Goal: Task Accomplishment & Management: Manage account settings

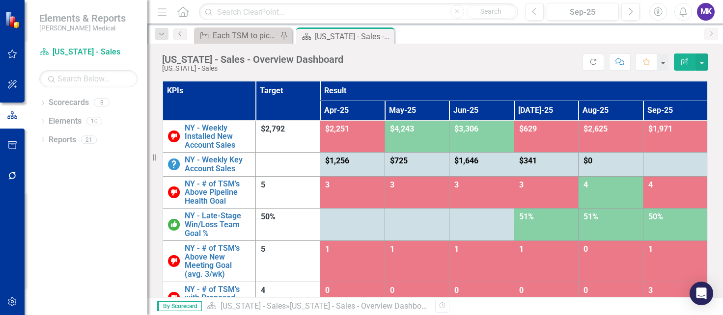
click at [141, 310] on div "Dropdown Scorecards 8 Balanced Scorecard Dropdown Sales Key Accounts - Sales [U…" at bounding box center [86, 205] width 123 height 221
click at [45, 208] on div "Dropdown Scorecards 8 Balanced Scorecard Dropdown Sales Key Accounts - Sales [U…" at bounding box center [86, 205] width 123 height 221
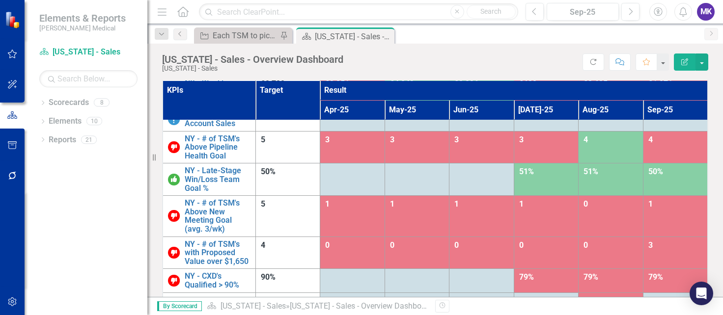
scroll to position [53, 0]
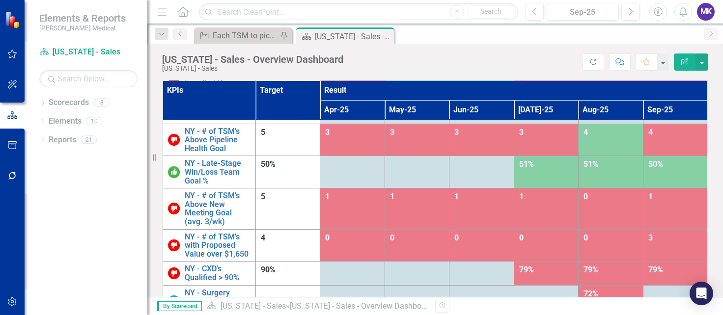
click at [39, 253] on div "Dropdown Scorecards 8 Balanced Scorecard Dropdown Sales Key Accounts - Sales [U…" at bounding box center [86, 205] width 123 height 221
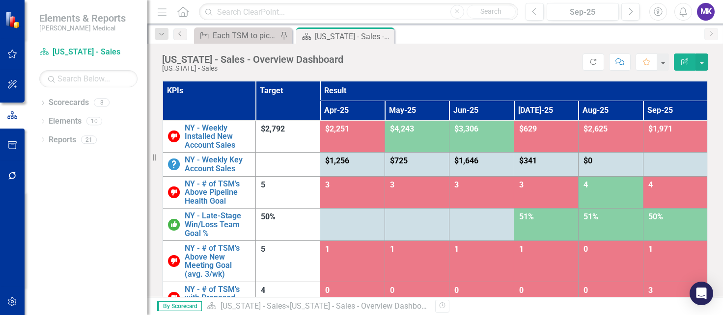
scroll to position [0, 0]
click at [43, 229] on div "Dropdown Scorecards 8 Balanced Scorecard Dropdown Sales Key Accounts - Sales [U…" at bounding box center [86, 205] width 123 height 221
click at [35, 215] on div "Dropdown Scorecards 8 Balanced Scorecard Dropdown Sales Key Accounts - Sales [U…" at bounding box center [86, 205] width 123 height 221
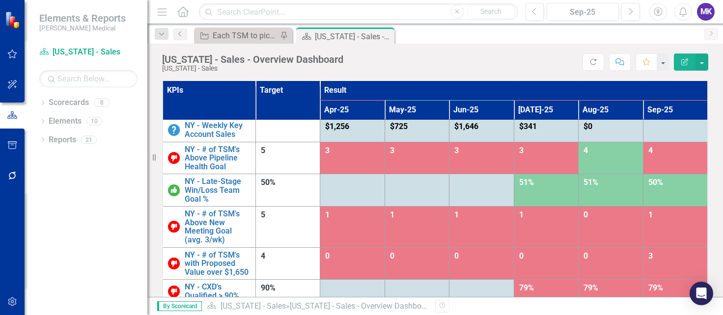
scroll to position [53, 0]
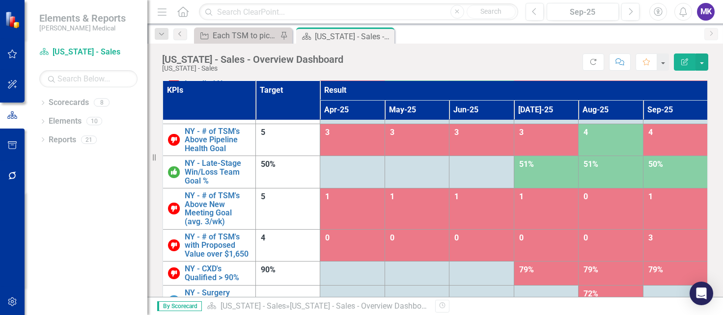
click at [45, 223] on div "Dropdown Scorecards 8 Balanced Scorecard Dropdown Sales Key Accounts - Sales [U…" at bounding box center [86, 205] width 123 height 221
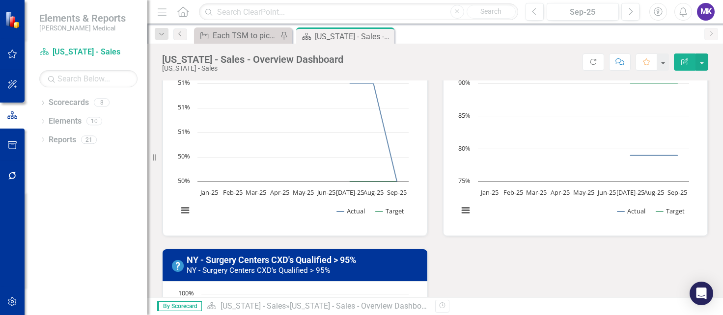
scroll to position [698, 0]
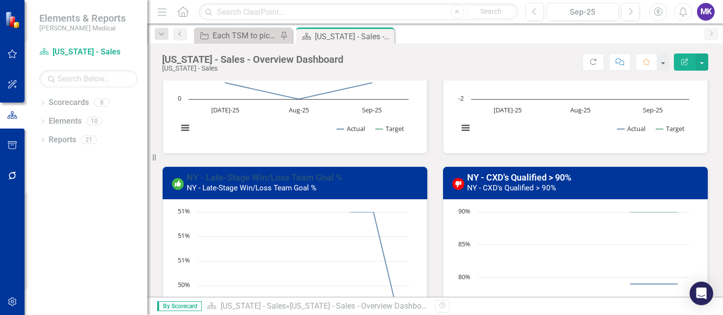
click at [266, 174] on link "NY - Late-Stage Win/Loss Team Goal %" at bounding box center [265, 177] width 156 height 10
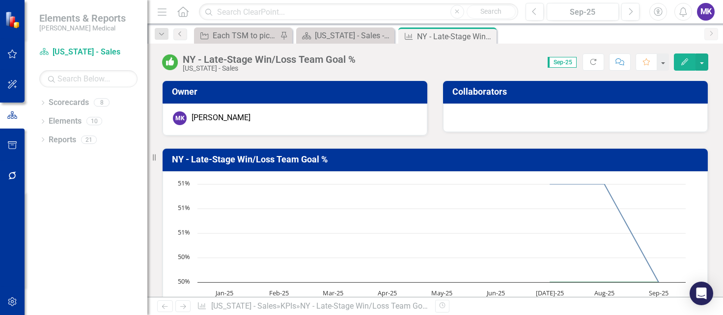
click at [682, 61] on icon "Edit" at bounding box center [684, 61] width 9 height 7
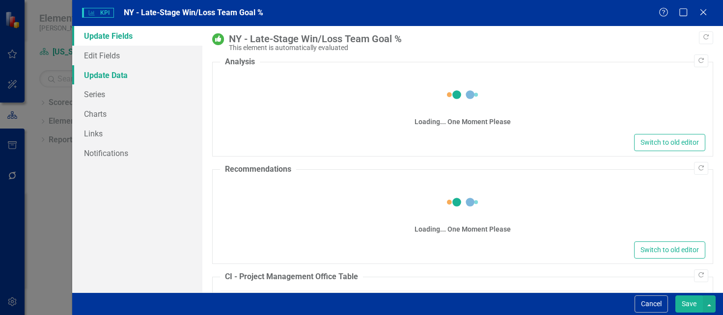
click at [99, 75] on link "Update Data" at bounding box center [137, 75] width 130 height 20
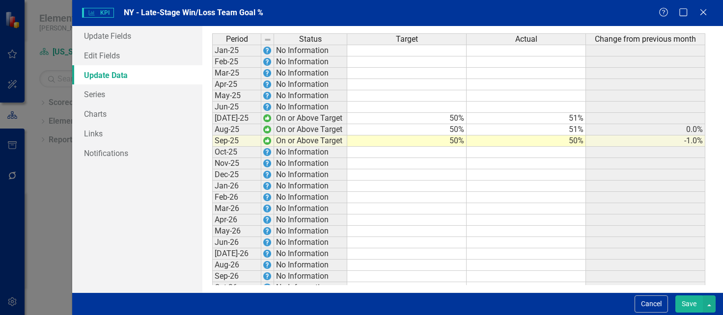
click at [532, 144] on td "50%" at bounding box center [526, 141] width 119 height 11
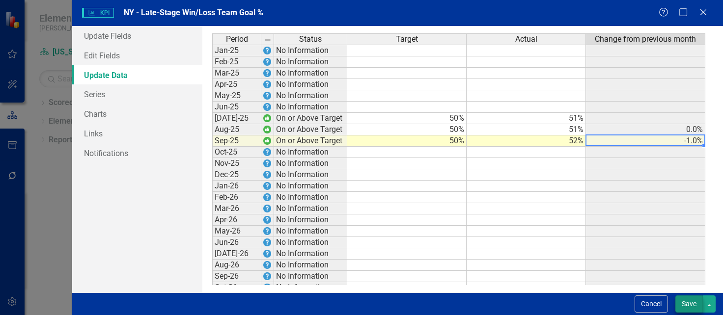
type textarea "52"
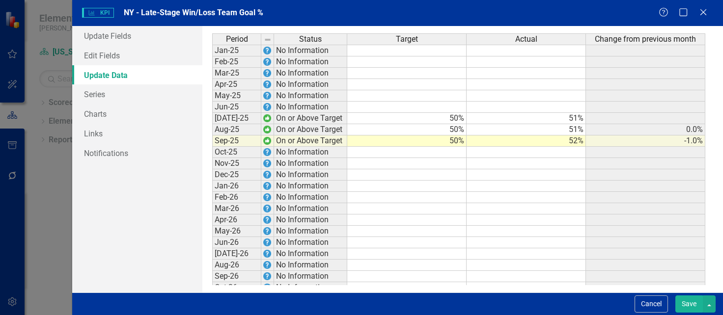
click at [687, 305] on button "Save" at bounding box center [689, 304] width 28 height 17
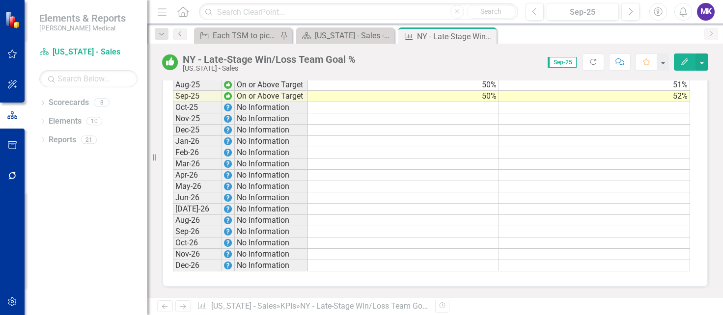
scroll to position [788, 0]
click at [488, 40] on icon "Close" at bounding box center [487, 36] width 10 height 8
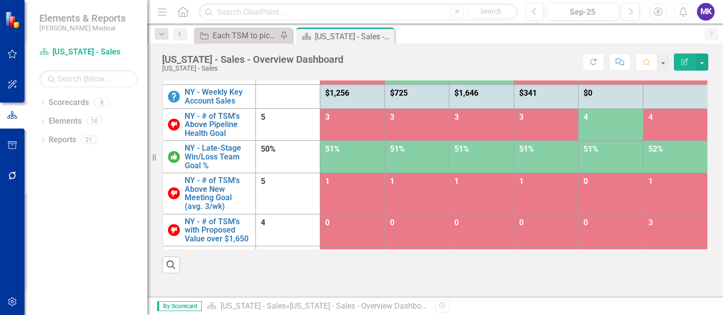
scroll to position [68, 0]
click at [41, 245] on div "Dropdown Scorecards 8 Balanced Scorecard Dropdown Sales Key Accounts - Sales [U…" at bounding box center [86, 205] width 123 height 221
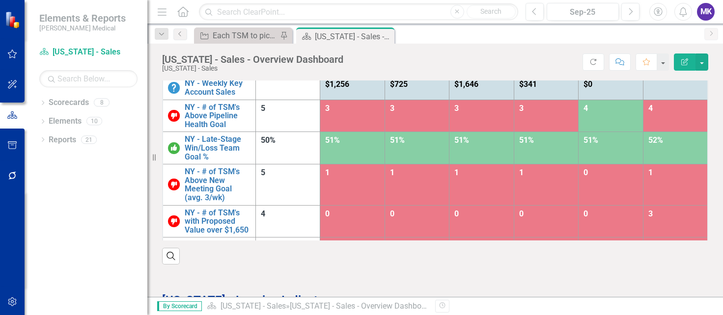
scroll to position [34, 0]
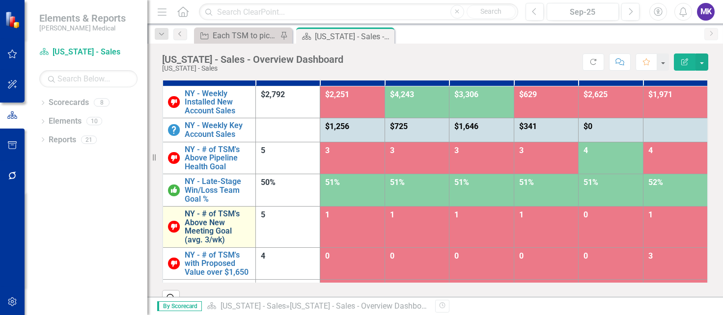
click at [209, 218] on link "NY - # of TSM's Above New Meeting Goal (avg. 3/wk)" at bounding box center [218, 227] width 66 height 34
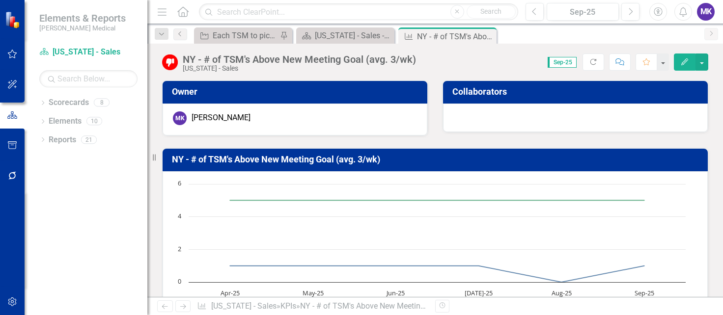
click at [295, 155] on h3 "NY - # of TSM's Above New Meeting Goal (avg. 3/wk)" at bounding box center [437, 160] width 530 height 10
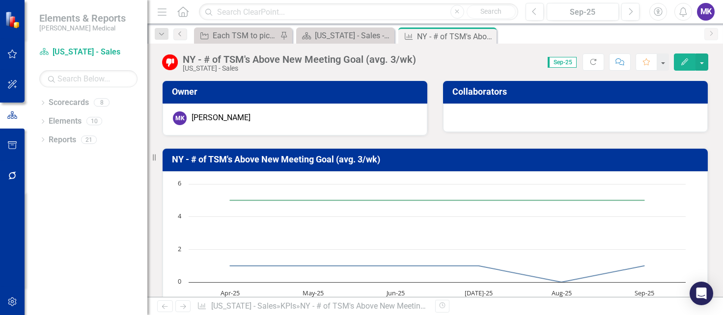
click at [686, 63] on icon "Edit" at bounding box center [684, 61] width 9 height 7
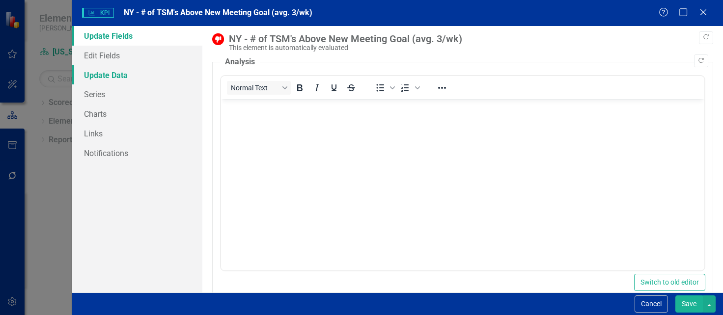
click at [135, 71] on link "Update Data" at bounding box center [137, 75] width 130 height 20
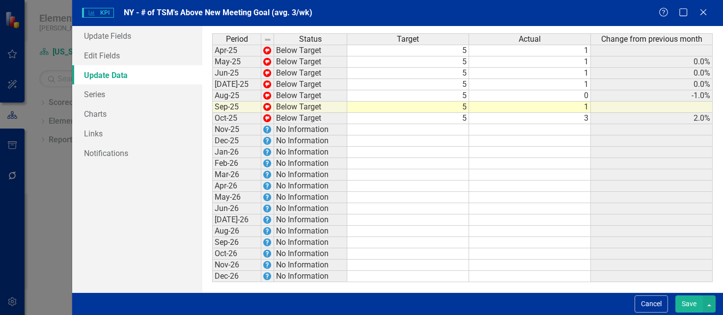
click at [567, 117] on td "3" at bounding box center [530, 118] width 122 height 11
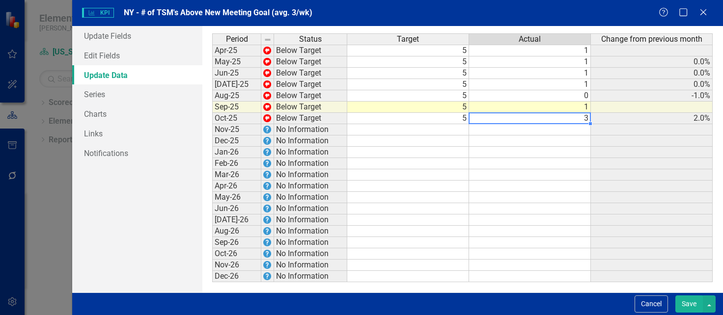
click at [565, 107] on td "1" at bounding box center [530, 107] width 122 height 11
type textarea "3"
click at [553, 107] on td "3" at bounding box center [530, 107] width 122 height 11
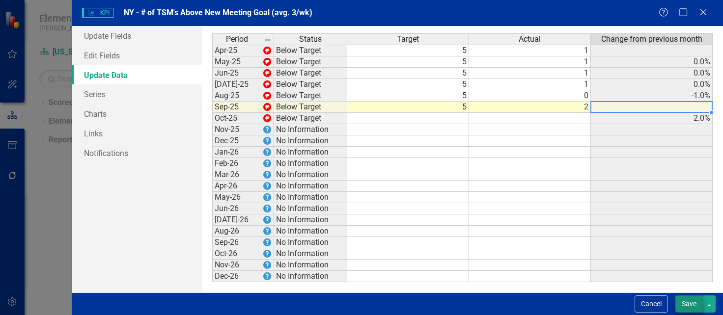
type textarea "2"
click at [691, 303] on button "Save" at bounding box center [689, 304] width 28 height 17
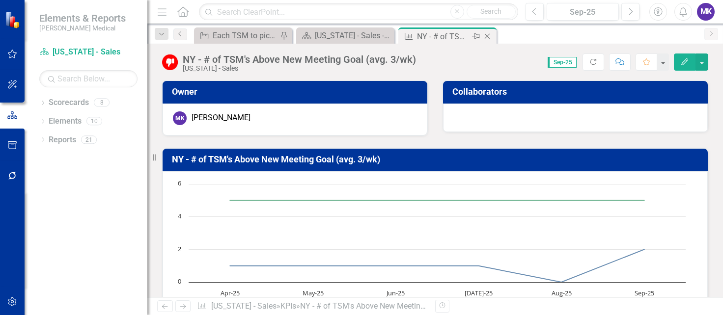
click at [489, 37] on icon "Close" at bounding box center [487, 36] width 10 height 8
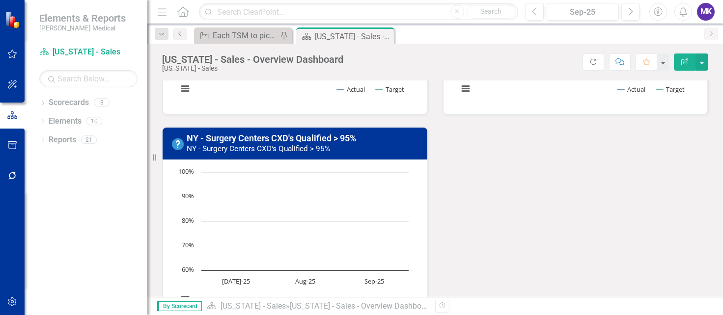
scroll to position [948, 0]
click at [45, 248] on div "Dropdown Scorecards 8 Balanced Scorecard Dropdown Sales Key Accounts - Sales [U…" at bounding box center [86, 205] width 123 height 221
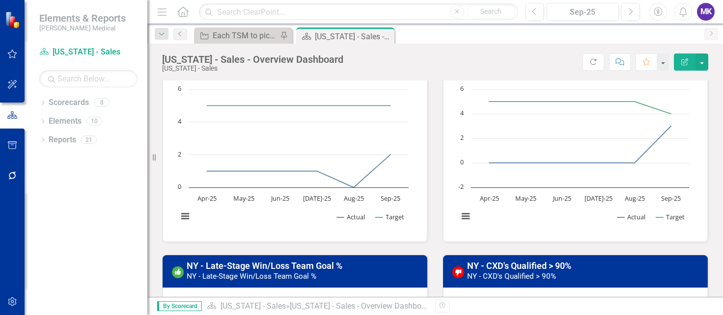
scroll to position [780, 0]
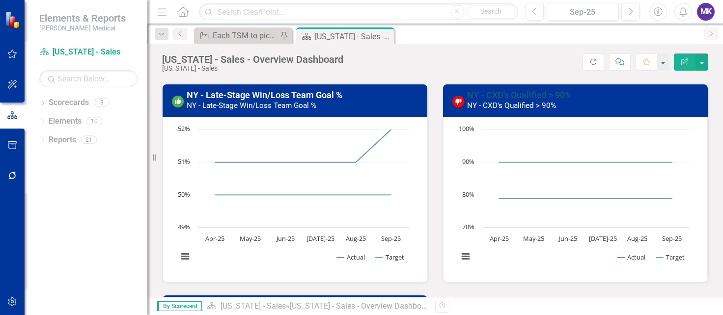
click at [515, 91] on link "NY - CXD's Qualified > 90%" at bounding box center [519, 95] width 104 height 10
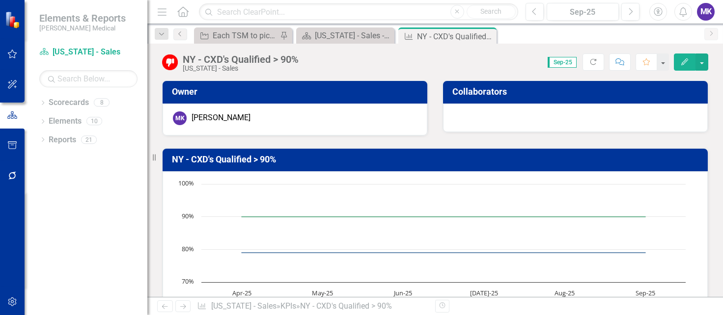
click at [687, 59] on icon "Edit" at bounding box center [684, 61] width 9 height 7
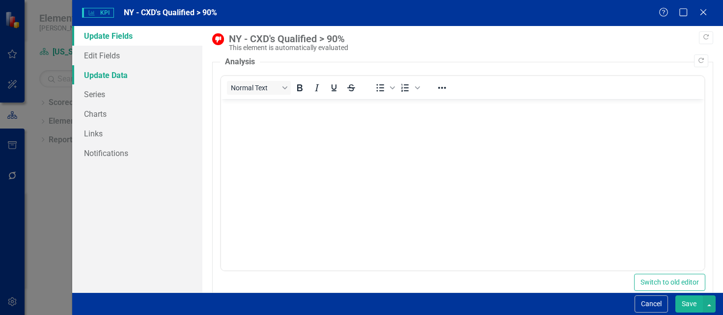
click at [102, 77] on link "Update Data" at bounding box center [137, 75] width 130 height 20
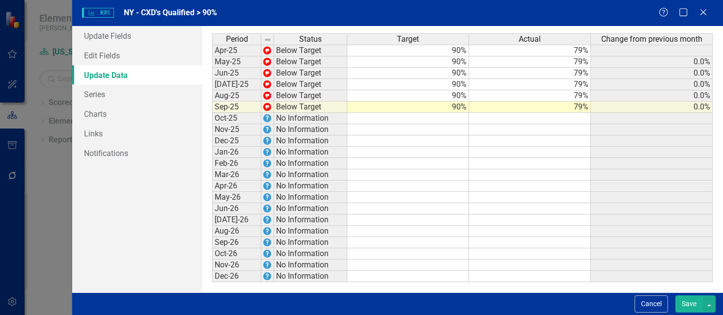
click at [709, 12] on div "Help Maximize Close" at bounding box center [686, 12] width 55 height 11
click at [703, 12] on icon at bounding box center [703, 11] width 7 height 7
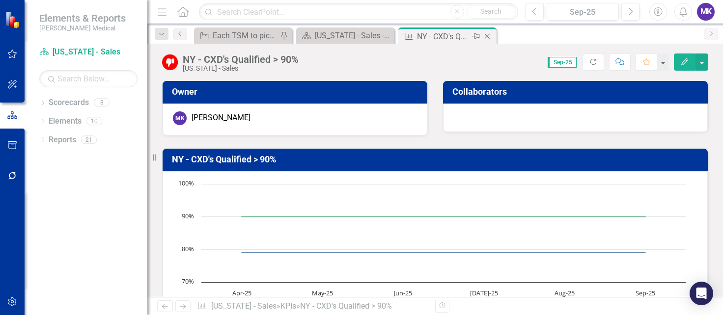
click at [489, 35] on icon "Close" at bounding box center [487, 36] width 10 height 8
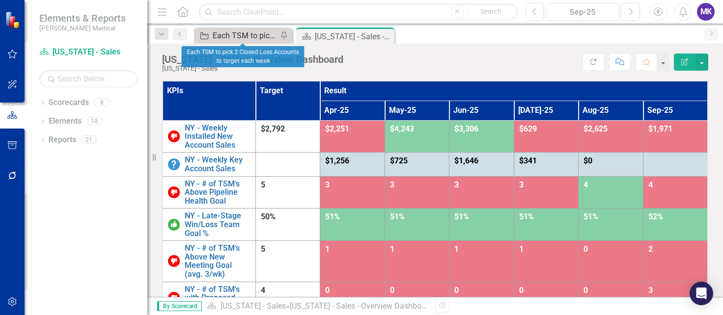
click at [274, 36] on div "Each TSM to pick 2 Closed Loss Accounts to target each week" at bounding box center [245, 35] width 65 height 12
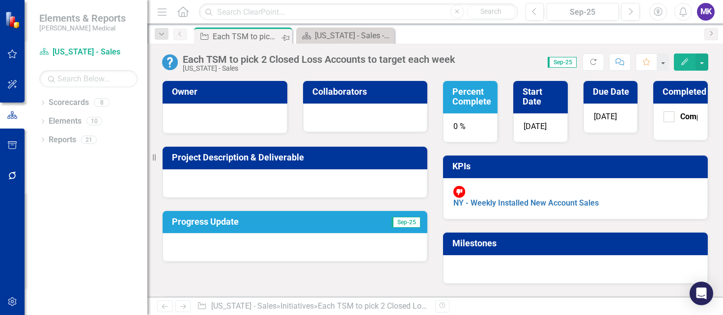
click at [287, 39] on div "Pin" at bounding box center [284, 38] width 11 height 10
click at [286, 37] on icon "Close" at bounding box center [283, 36] width 10 height 8
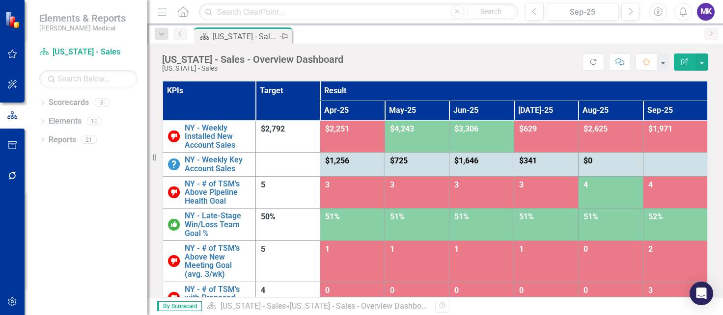
click at [284, 36] on icon "Pin" at bounding box center [284, 36] width 8 height 10
click at [35, 255] on div "Dropdown Scorecards 8 Balanced Scorecard Dropdown Sales Key Accounts - Sales [U…" at bounding box center [86, 205] width 123 height 221
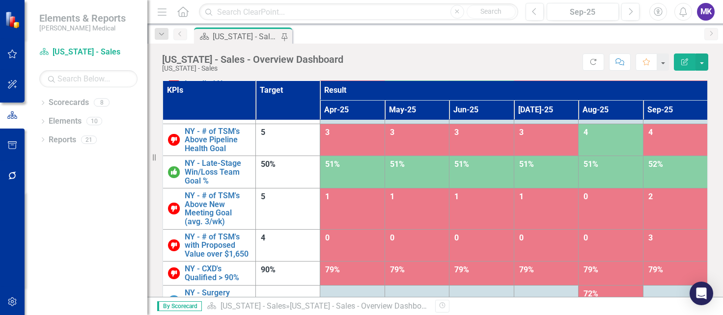
click at [657, 305] on div "Revision History" at bounding box center [713, 306] width 556 height 13
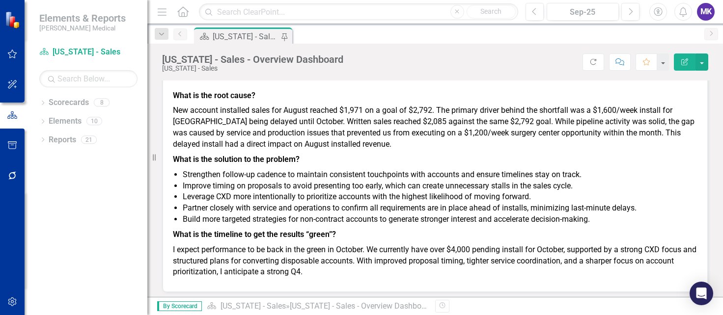
scroll to position [1291, 0]
click at [40, 246] on div "Dropdown Scorecards 8 Balanced Scorecard Dropdown Sales Key Accounts - Sales [U…" at bounding box center [86, 205] width 123 height 221
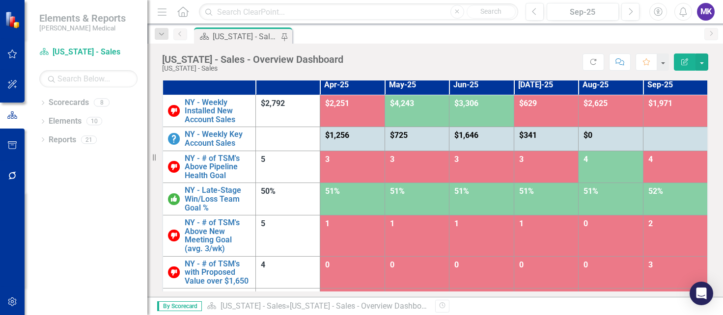
scroll to position [0, 0]
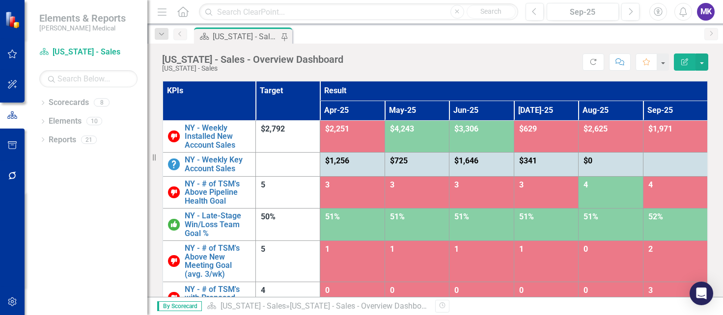
click at [35, 225] on div "Dropdown Scorecards 8 Balanced Scorecard Dropdown Sales Key Accounts - Sales [U…" at bounding box center [86, 205] width 123 height 221
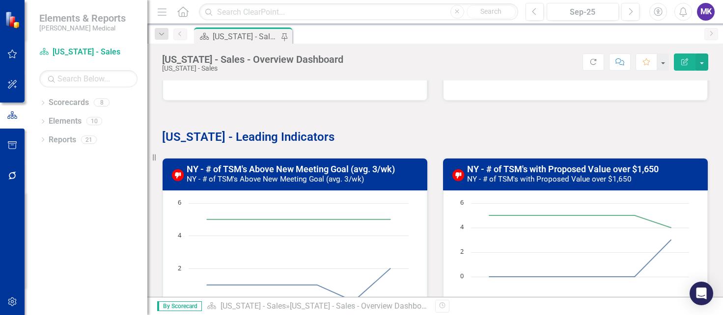
scroll to position [495, 0]
click at [43, 193] on div "Dropdown Scorecards 8 Balanced Scorecard Dropdown Sales Key Accounts - Sales [U…" at bounding box center [86, 205] width 123 height 221
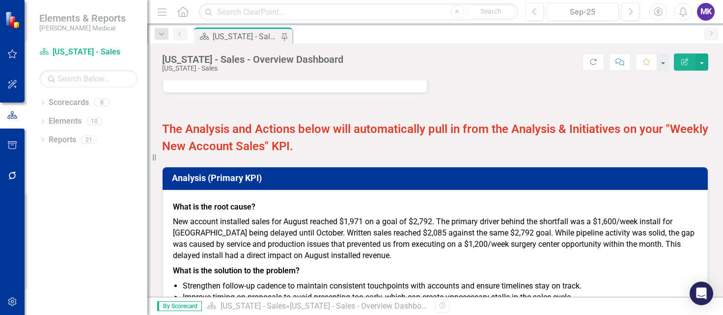
scroll to position [1180, 0]
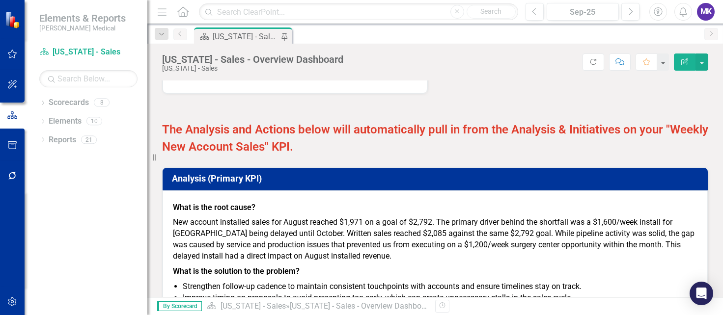
click at [688, 61] on icon "Edit Report" at bounding box center [684, 61] width 9 height 7
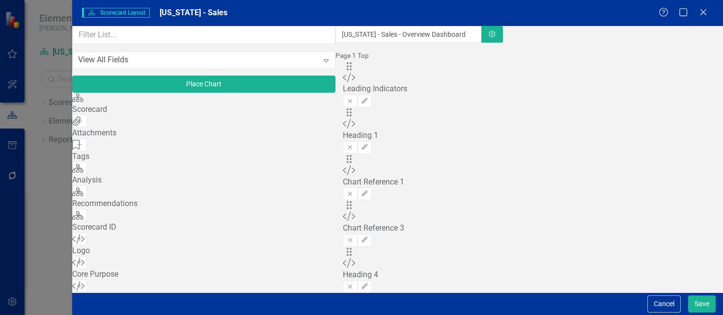
click at [145, 187] on div "Scorecard Analysis Add" at bounding box center [203, 176] width 263 height 24
click at [83, 195] on icon "Add" at bounding box center [79, 192] width 7 height 6
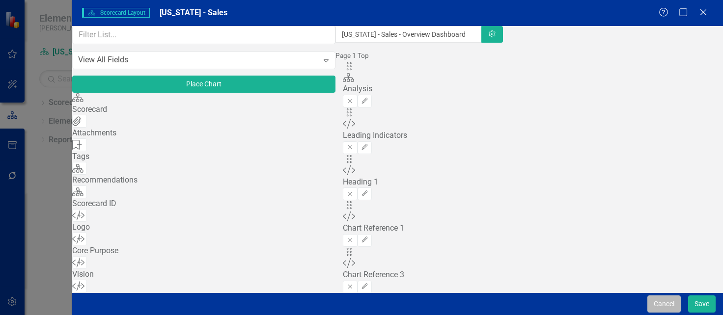
click at [663, 307] on button "Cancel" at bounding box center [663, 304] width 33 height 17
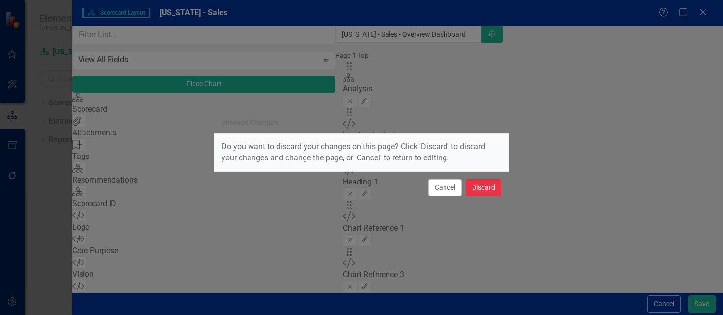
click at [484, 196] on button "Discard" at bounding box center [484, 187] width 36 height 17
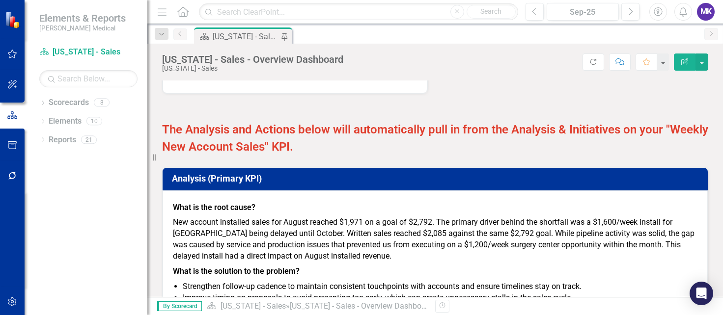
click at [247, 174] on h3 "Analysis (Primary KPI)" at bounding box center [437, 179] width 530 height 10
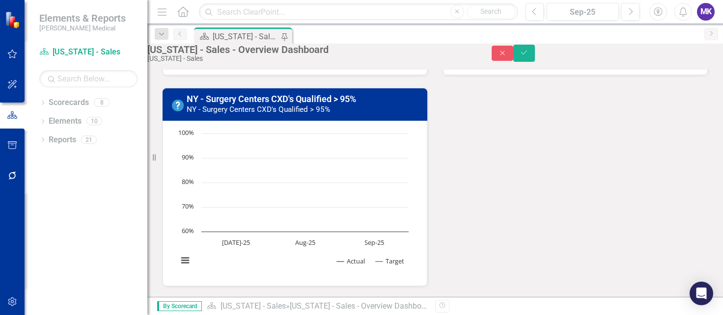
scroll to position [977, 0]
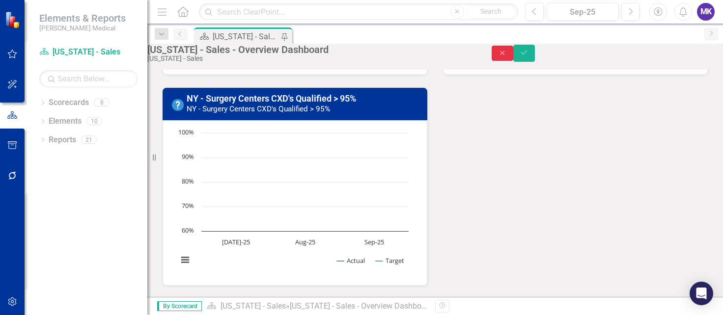
click at [513, 61] on button "Close" at bounding box center [503, 53] width 22 height 15
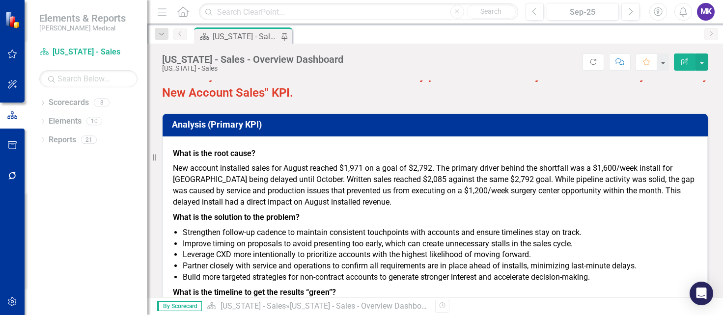
scroll to position [1235, 0]
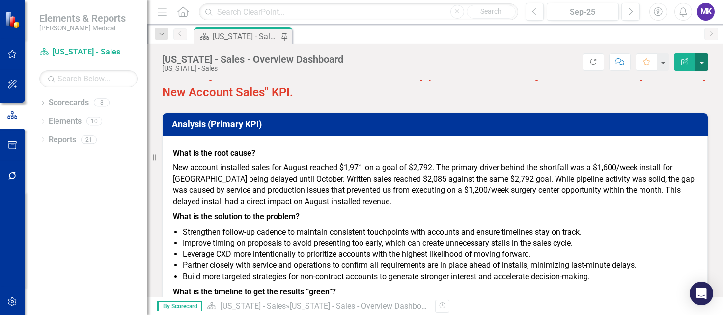
click at [704, 58] on button "button" at bounding box center [702, 62] width 13 height 17
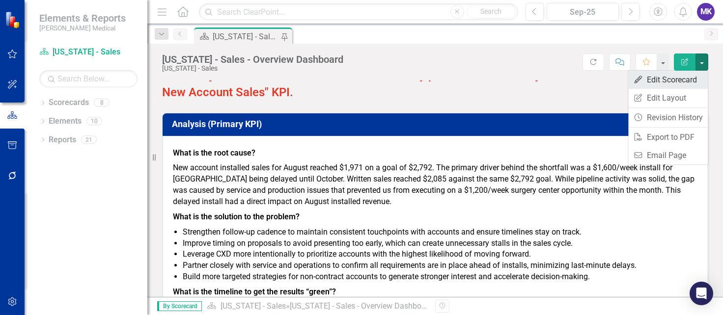
click at [681, 83] on link "Edit Edit Scorecard" at bounding box center [668, 80] width 80 height 18
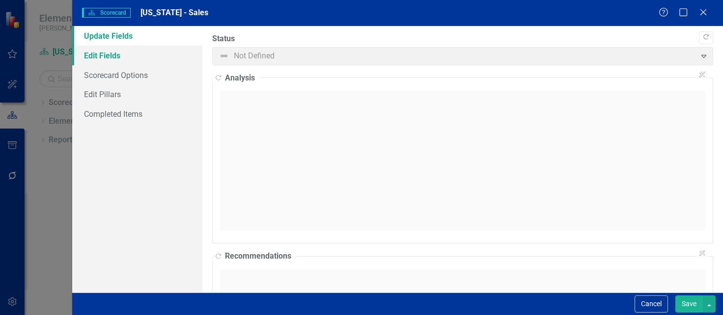
click at [133, 54] on link "Edit Fields" at bounding box center [137, 56] width 130 height 20
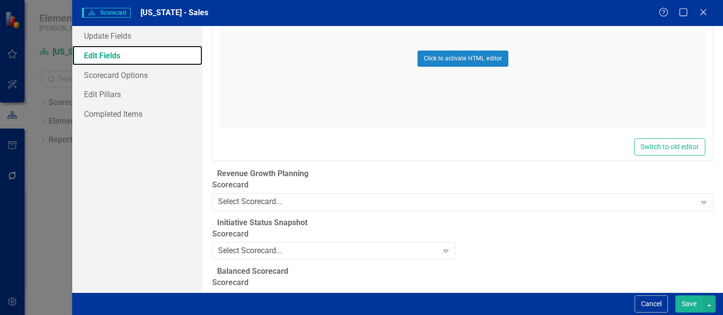
scroll to position [1243, 0]
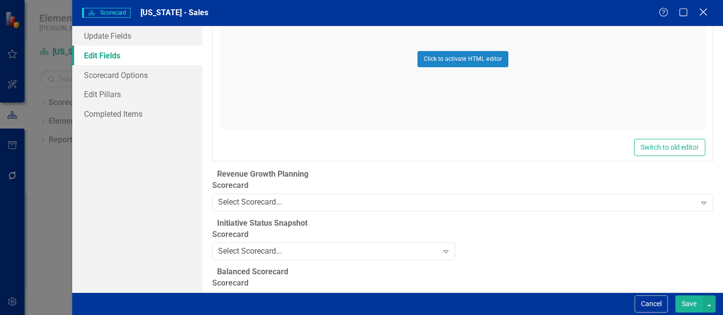
click at [700, 7] on div "Close" at bounding box center [703, 12] width 12 height 13
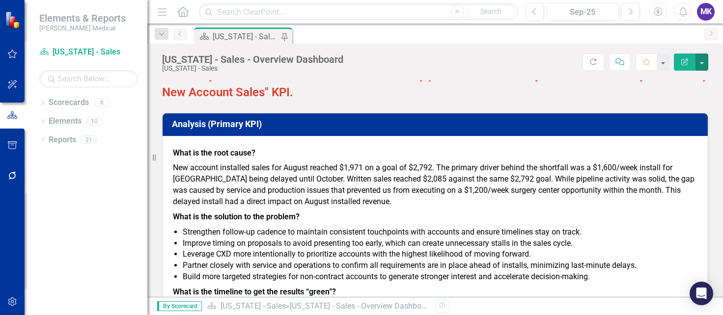
scroll to position [1482, 0]
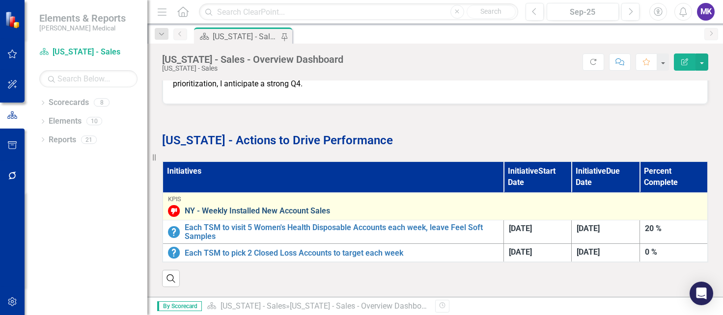
click at [238, 207] on link "NY - Weekly Installed New Account Sales" at bounding box center [444, 211] width 518 height 9
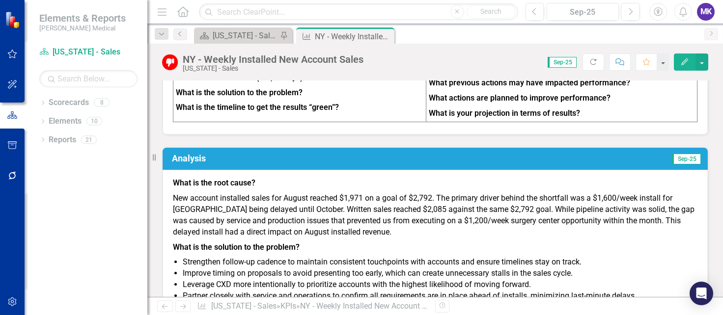
scroll to position [501, 0]
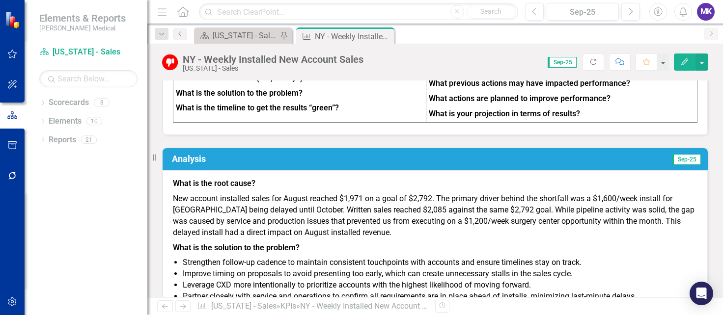
click at [513, 158] on td "Sep-25" at bounding box center [577, 160] width 249 height 17
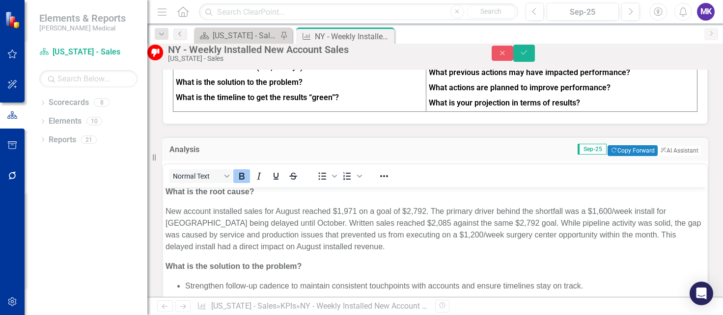
scroll to position [0, 0]
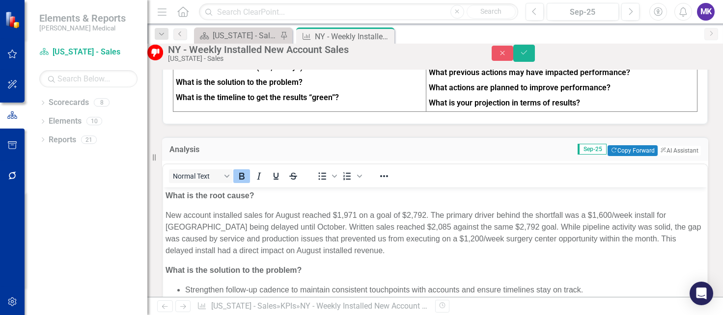
click at [300, 215] on p "New account installed sales for August reached $1,971 on a goal of $2,792. The …" at bounding box center [435, 232] width 539 height 47
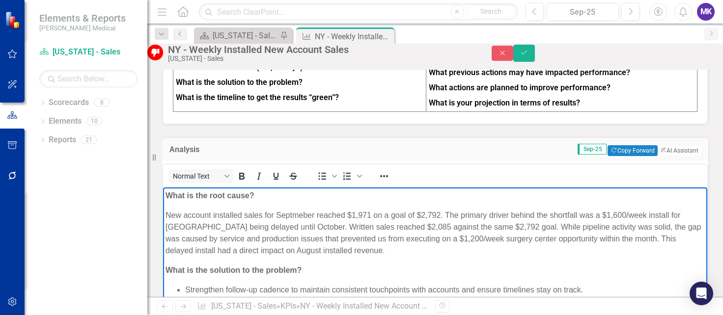
click at [440, 215] on p "New account installed sales for Septmeber reached $1,971 on a goal of $2,792. T…" at bounding box center [435, 232] width 539 height 47
click at [302, 212] on p "New account installed sales for Septmeber reached $1,971 on a goal of $2,792. T…" at bounding box center [435, 232] width 539 height 47
click at [291, 213] on p "New account installed sales for Septmeber reached $1,971 on a goal of $2,792. T…" at bounding box center [435, 232] width 539 height 47
click at [376, 212] on p "New account installed sales for Septemeber reached $1,971 on a goal of $2,792. …" at bounding box center [435, 232] width 539 height 47
click at [305, 212] on p "New account installed sales for Septemeber reached $1,971 on a goal of $2,792. …" at bounding box center [435, 232] width 539 height 47
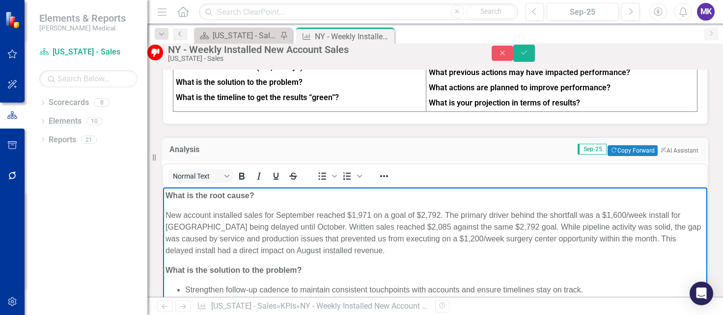
click at [441, 214] on p "New account installed sales for September reached $1,971 on a goal of $2,792. T…" at bounding box center [435, 232] width 539 height 47
click at [47, 261] on div "Dropdown Scorecards 8 Balanced Scorecard Dropdown Sales Key Accounts - Sales [U…" at bounding box center [86, 205] width 123 height 221
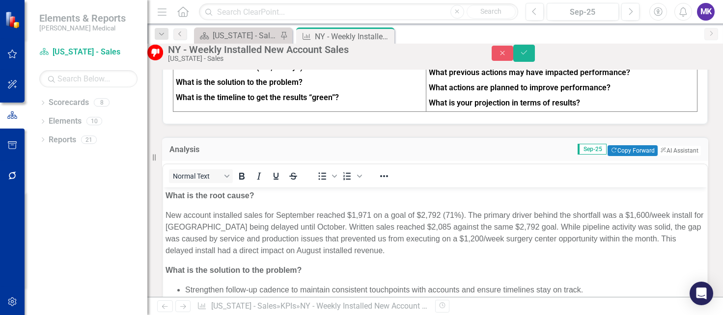
click at [462, 216] on p "New account installed sales for September reached $1,971 on a goal of $2,792 (7…" at bounding box center [435, 232] width 539 height 47
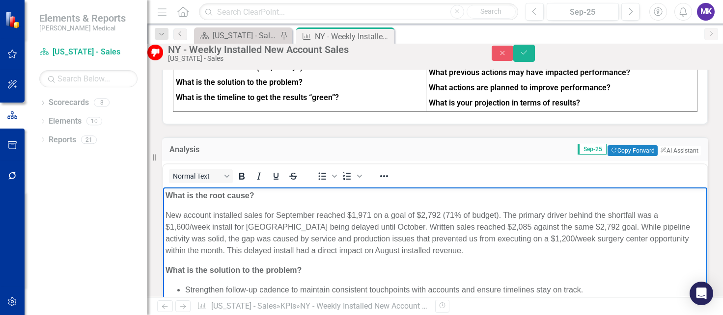
click at [635, 226] on p "New account installed sales for September reached $1,971 on a goal of $2,792 (7…" at bounding box center [435, 232] width 539 height 47
click at [529, 56] on icon "Save" at bounding box center [524, 52] width 9 height 7
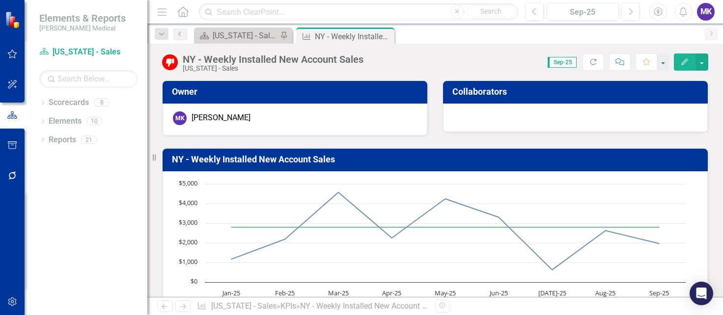
click at [116, 306] on div "Dropdown Scorecards 8 Balanced Scorecard Dropdown Sales Key Accounts - Sales [U…" at bounding box center [86, 205] width 123 height 221
click at [693, 66] on button "Edit" at bounding box center [685, 62] width 22 height 17
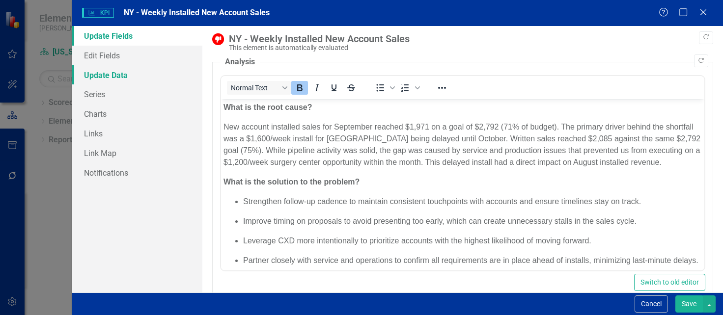
click at [111, 79] on link "Update Data" at bounding box center [137, 75] width 130 height 20
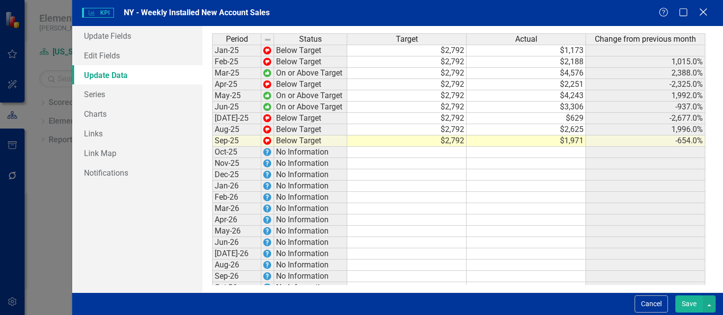
click at [703, 14] on icon "Close" at bounding box center [703, 11] width 12 height 9
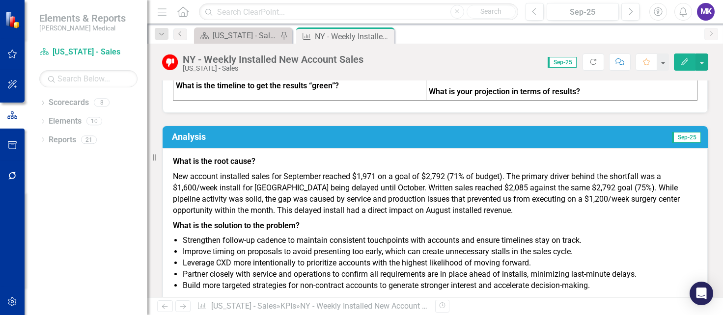
scroll to position [523, 0]
click at [370, 135] on h3 "Analysis" at bounding box center [312, 137] width 281 height 10
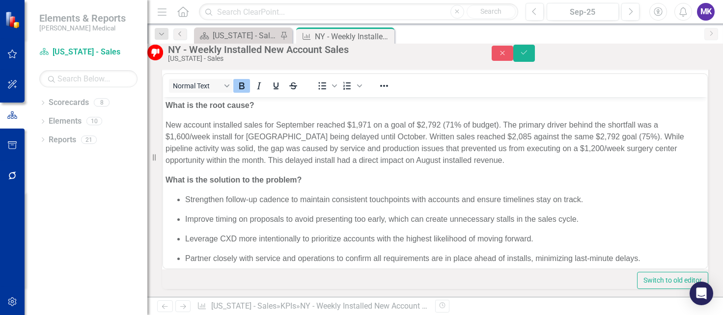
scroll to position [582, 0]
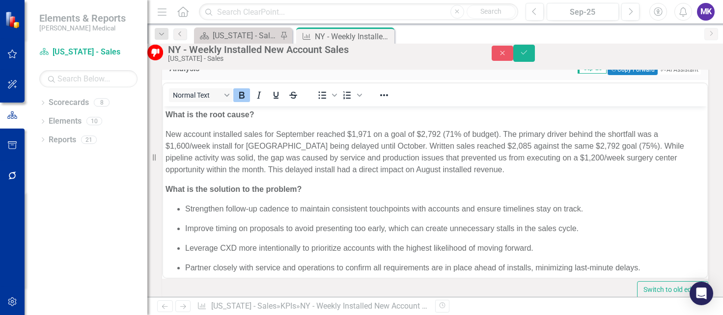
click at [494, 167] on p "New account installed sales for September reached $1,971 on a goal of $2,792 (7…" at bounding box center [435, 151] width 539 height 47
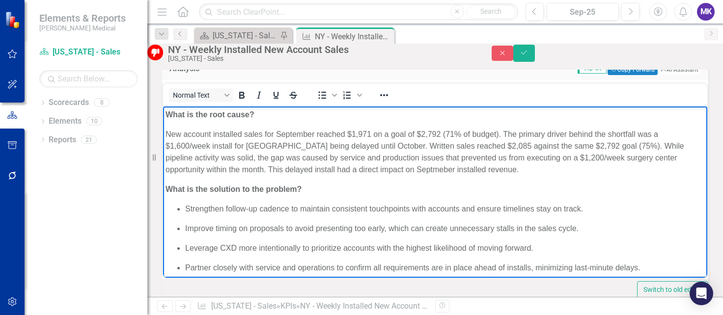
click at [583, 169] on p "New account installed sales for September reached $1,971 on a goal of $2,792 (7…" at bounding box center [435, 151] width 539 height 47
click at [495, 170] on p "New account installed sales for September reached $1,971 on a goal of $2,792 (7…" at bounding box center [435, 151] width 539 height 47
click at [596, 165] on p "New account installed sales for September reached $1,971 on a goal of $2,792 (7…" at bounding box center [435, 151] width 539 height 47
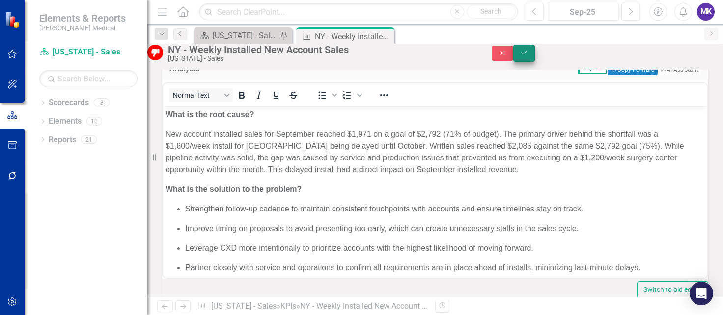
click at [535, 62] on button "Save" at bounding box center [524, 53] width 22 height 17
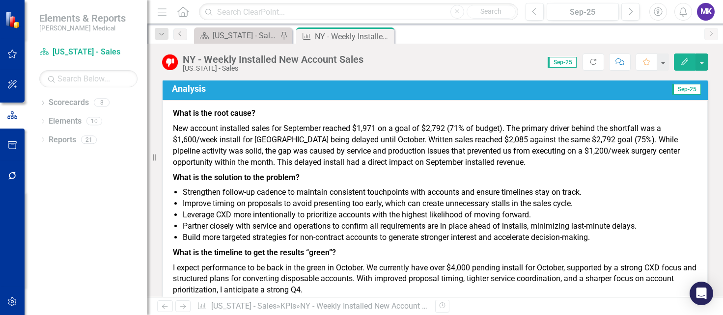
scroll to position [550, 0]
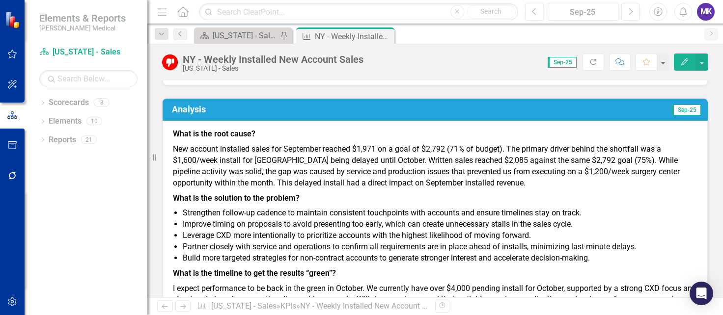
click at [427, 114] on h3 "Analysis" at bounding box center [312, 110] width 281 height 10
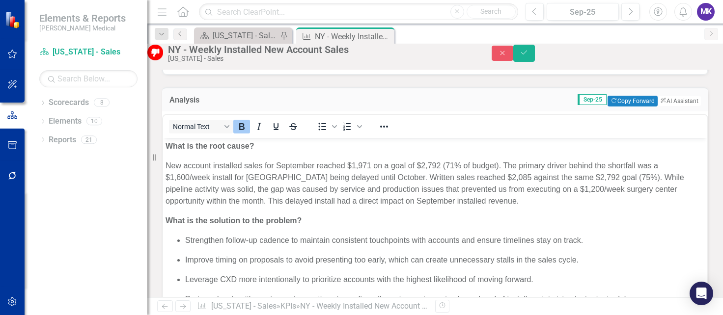
scroll to position [0, 0]
click at [41, 236] on div "Dropdown Scorecards 8 Balanced Scorecard Dropdown Sales Key Accounts - Sales [U…" at bounding box center [86, 205] width 123 height 221
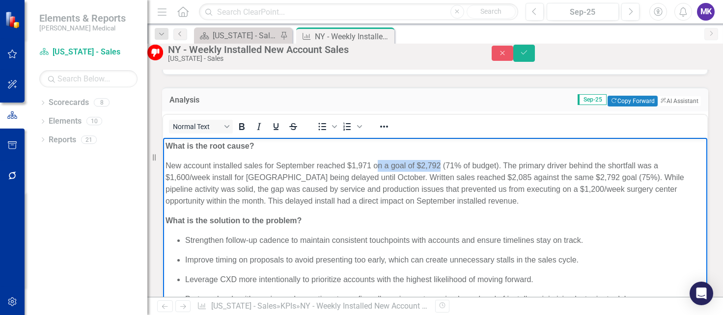
drag, startPoint x: 440, startPoint y: 165, endPoint x: 376, endPoint y: 163, distance: 63.9
click at [376, 163] on p "New account installed sales for September reached $1,971 on a goal of $2,792 (7…" at bounding box center [435, 183] width 539 height 47
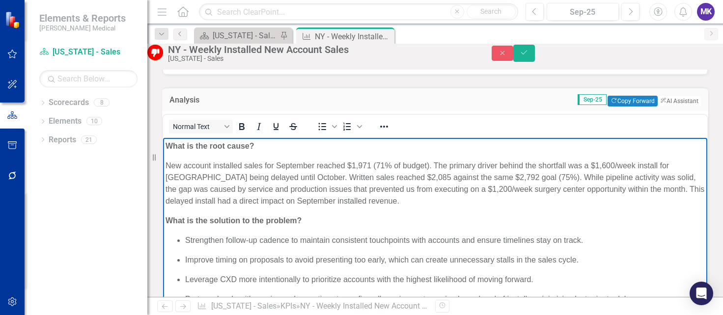
click at [429, 164] on p "New account installed sales for September reached $1,971 (71% of budget). The p…" at bounding box center [435, 183] width 539 height 47
click at [38, 212] on div "Dropdown Scorecards 8 Balanced Scorecard Dropdown Sales Key Accounts - Sales [U…" at bounding box center [86, 205] width 123 height 221
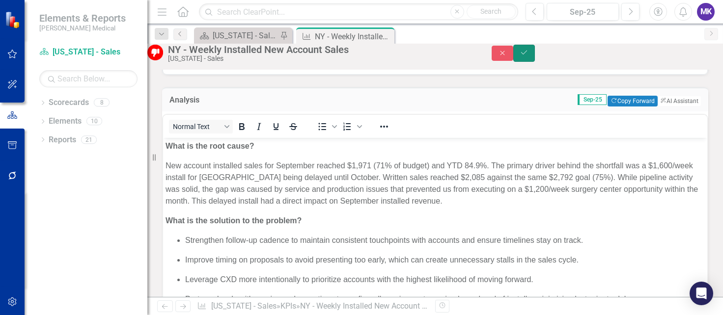
click at [529, 56] on icon "Save" at bounding box center [524, 52] width 9 height 7
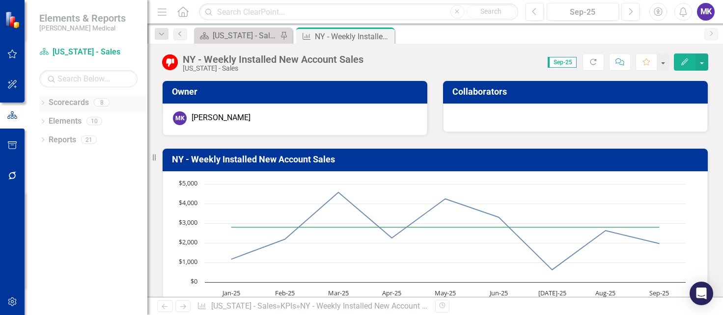
click at [43, 101] on icon "Dropdown" at bounding box center [42, 103] width 7 height 5
click at [37, 136] on div "Dropdown" at bounding box center [32, 140] width 7 height 8
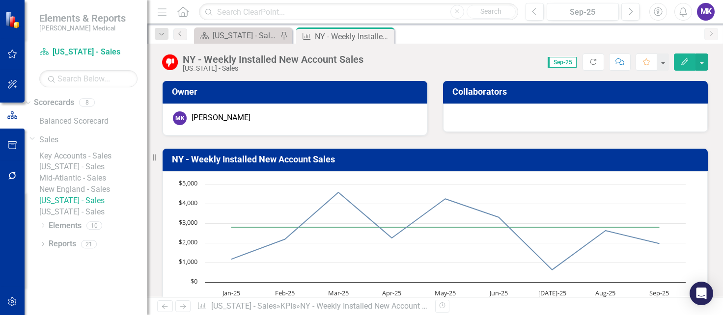
click at [99, 218] on link "[US_STATE] - Sales" at bounding box center [93, 212] width 108 height 11
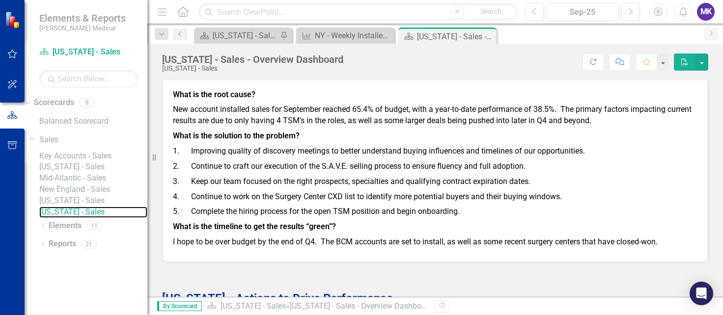
scroll to position [1299, 0]
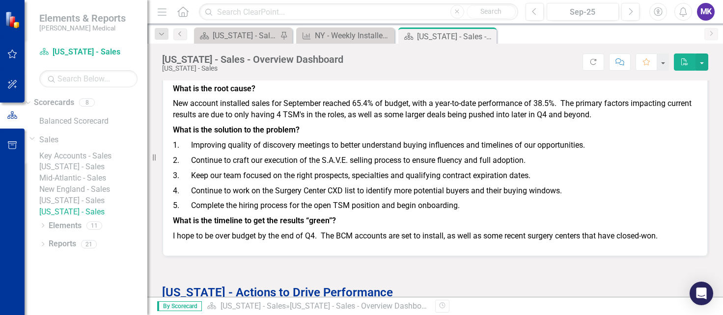
click at [24, 281] on div at bounding box center [12, 238] width 25 height 154
click at [341, 34] on div "NY - Weekly Installed New Account Sales" at bounding box center [347, 35] width 65 height 12
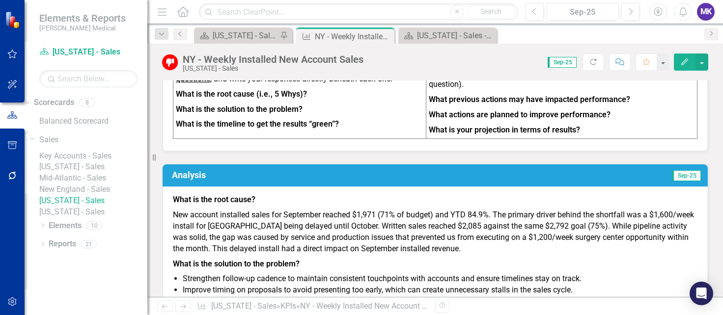
scroll to position [488, 0]
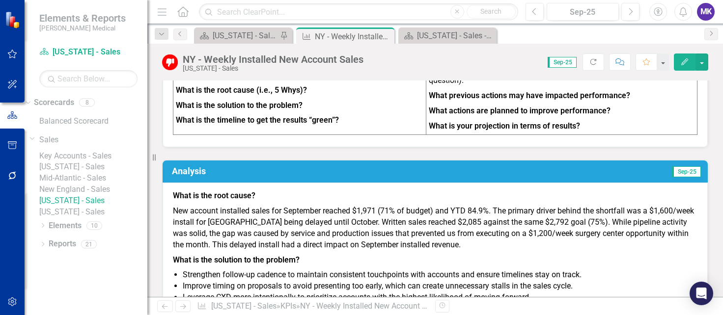
click at [372, 179] on td "Analysis" at bounding box center [312, 172] width 281 height 17
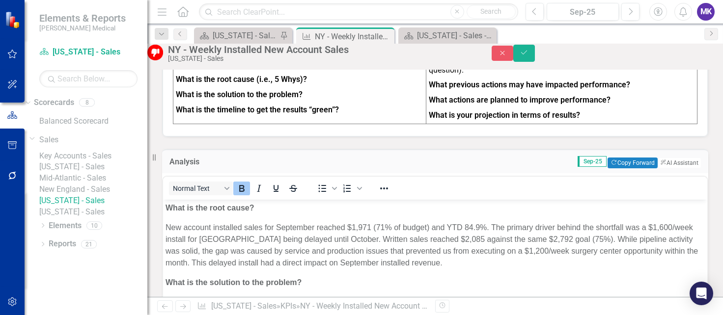
scroll to position [0, 0]
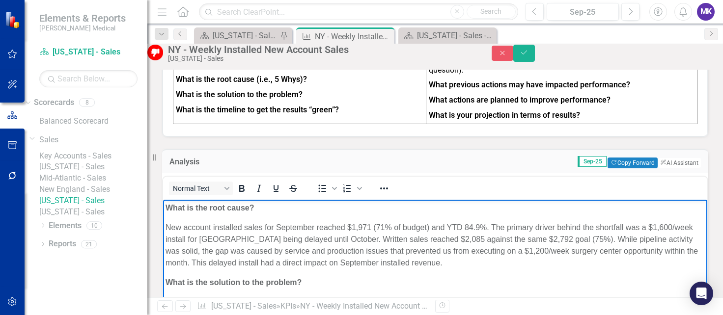
click at [463, 227] on p "New account installed sales for September reached $1,971 (71% of budget) and YT…" at bounding box center [435, 245] width 539 height 47
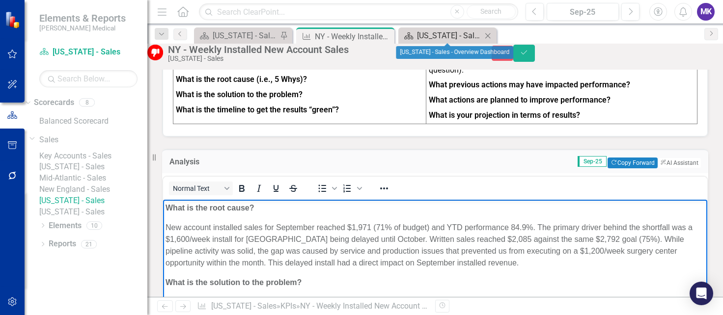
click at [433, 36] on div "[US_STATE] - Sales - Overview Dashboard" at bounding box center [449, 35] width 65 height 12
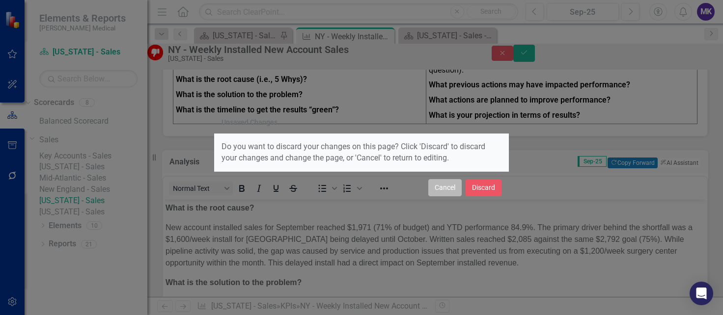
click at [451, 186] on button "Cancel" at bounding box center [444, 187] width 33 height 17
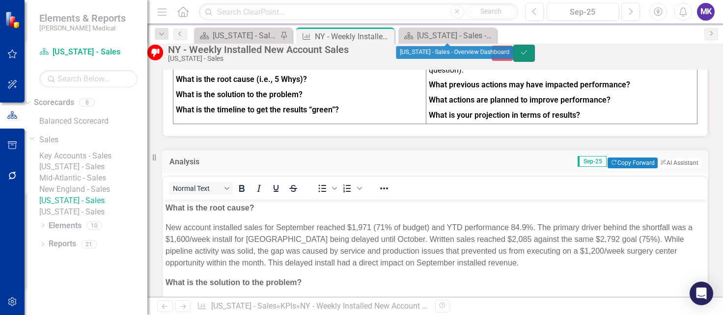
click at [529, 56] on icon "Save" at bounding box center [524, 52] width 9 height 7
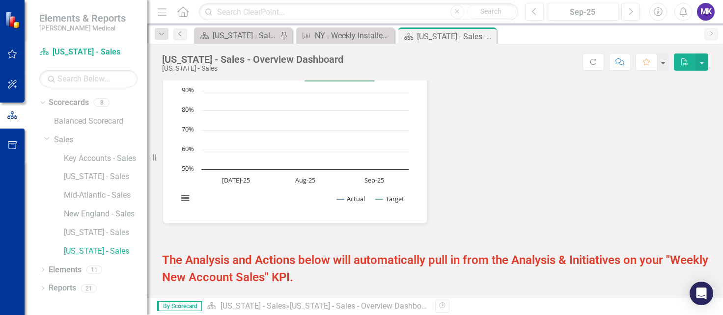
scroll to position [1278, 0]
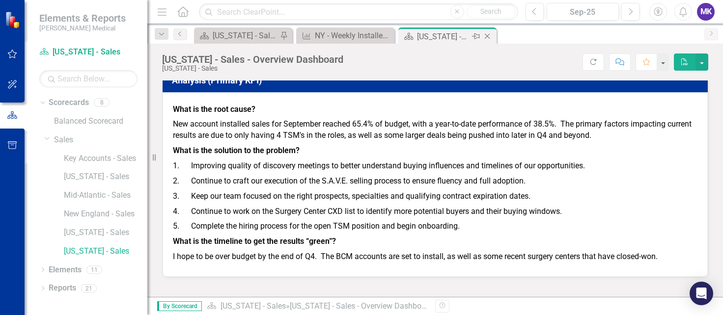
click at [493, 36] on div "Close" at bounding box center [488, 36] width 12 height 12
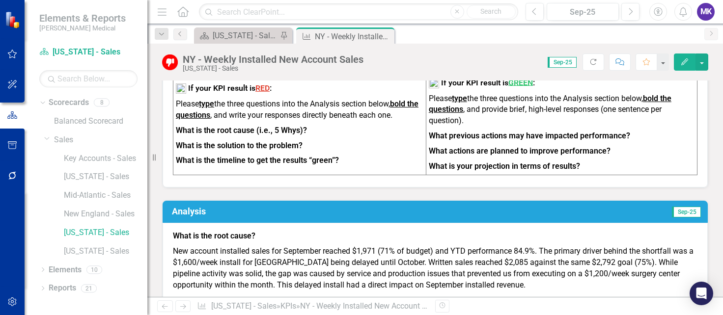
scroll to position [513, 0]
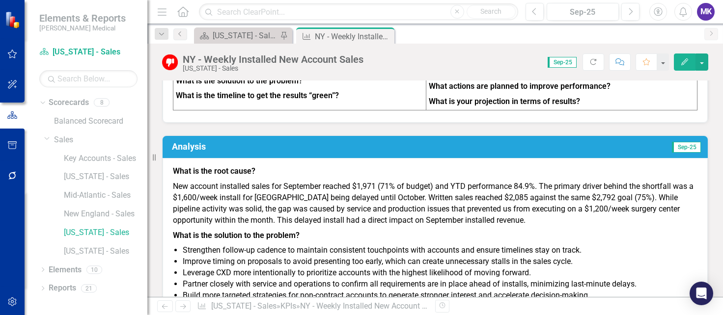
click at [453, 149] on td "Sep-25" at bounding box center [577, 148] width 249 height 17
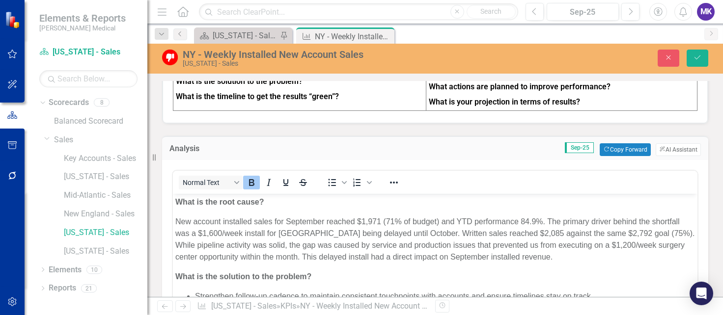
scroll to position [0, 0]
click at [386, 221] on p "New account installed sales for September reached $1,971 (71% of budget) and YT…" at bounding box center [435, 239] width 520 height 47
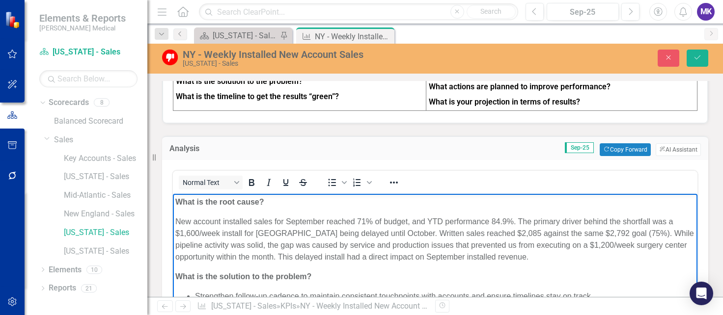
click at [491, 219] on p "New account installed sales for September reached 71% of budget, and YTD perfor…" at bounding box center [435, 239] width 520 height 47
click at [698, 52] on button "Save" at bounding box center [698, 58] width 22 height 17
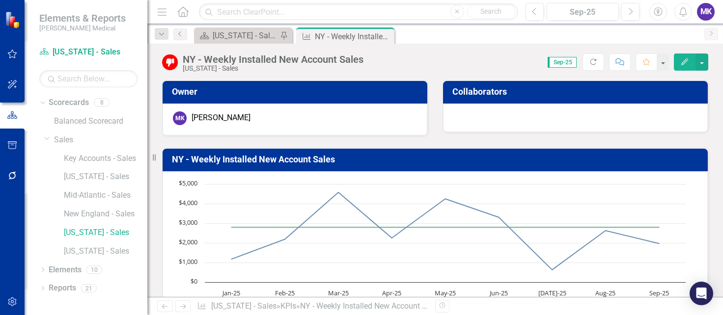
click at [4, 236] on div at bounding box center [12, 240] width 25 height 96
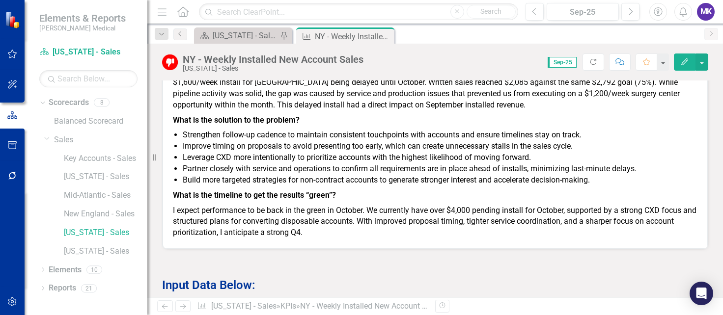
scroll to position [524, 0]
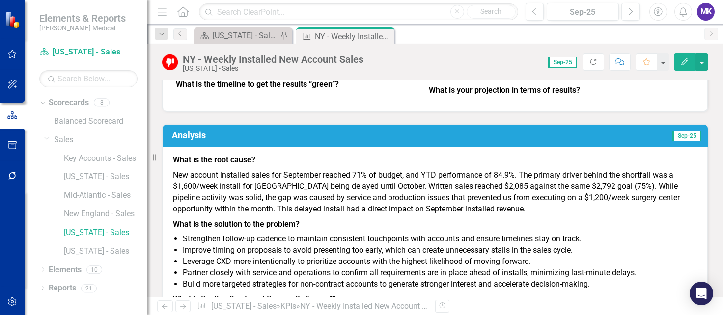
click at [461, 141] on td "Sep-25" at bounding box center [577, 136] width 249 height 17
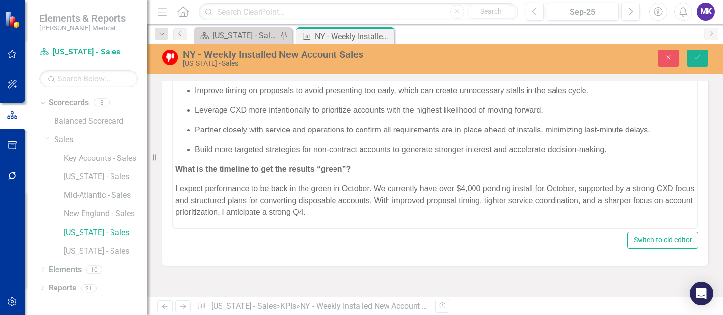
scroll to position [650, 0]
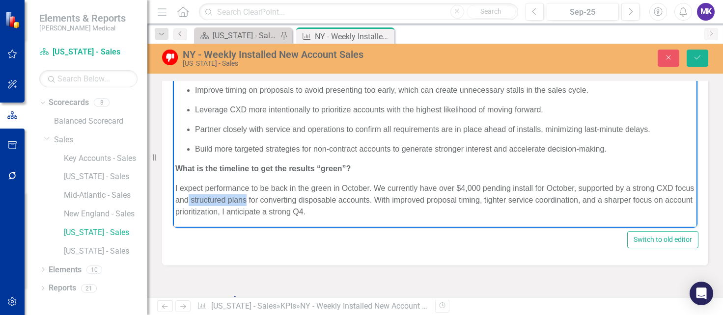
drag, startPoint x: 266, startPoint y: 201, endPoint x: 210, endPoint y: 197, distance: 56.6
click at [210, 197] on p "I expect performance to be back in the green in October. We currently have over…" at bounding box center [435, 200] width 520 height 35
click at [696, 57] on icon "Save" at bounding box center [697, 57] width 9 height 7
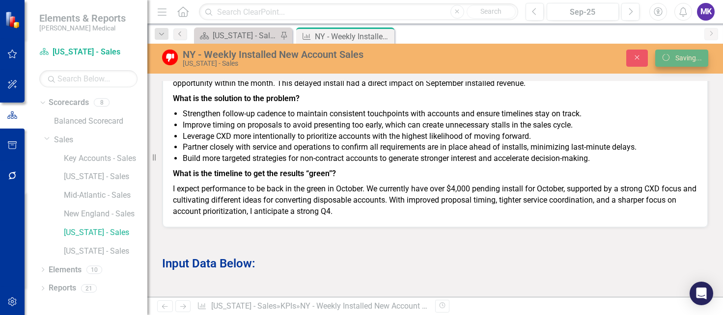
scroll to position [649, 0]
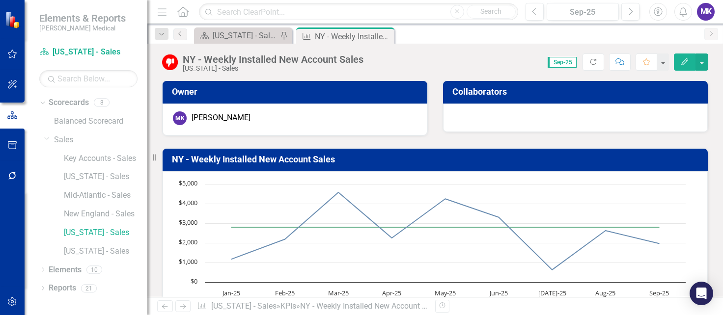
click at [119, 307] on div "Dropdown Scorecards 8 Balanced Scorecard Dropdown Sales Key Accounts - Sales [U…" at bounding box center [86, 205] width 123 height 221
